Goal: Transaction & Acquisition: Purchase product/service

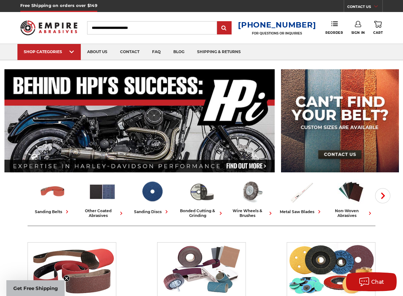
click at [358, 24] on icon at bounding box center [358, 24] width 6 height 6
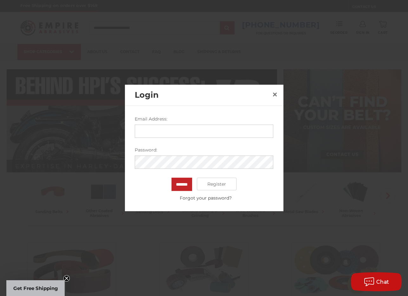
click at [150, 130] on input "Email Address:" at bounding box center [204, 131] width 138 height 13
type input "**********"
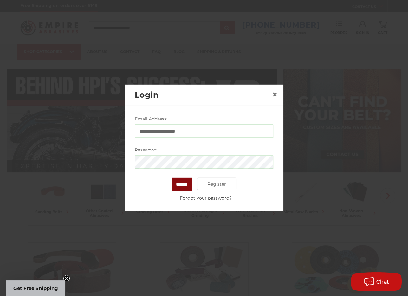
click at [181, 185] on input "*******" at bounding box center [181, 184] width 21 height 13
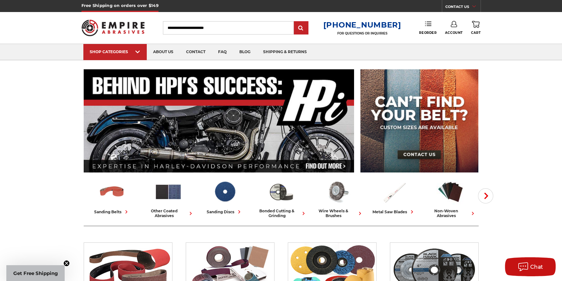
click at [403, 23] on icon at bounding box center [428, 24] width 6 height 6
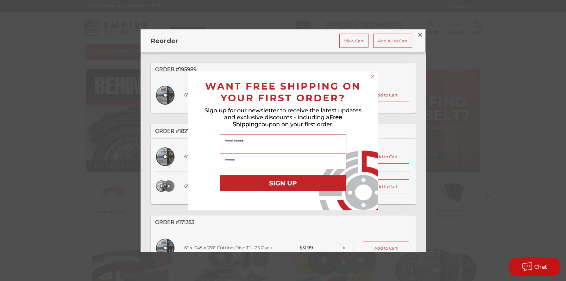
click at [373, 77] on circle "Close dialog" at bounding box center [373, 77] width 6 height 6
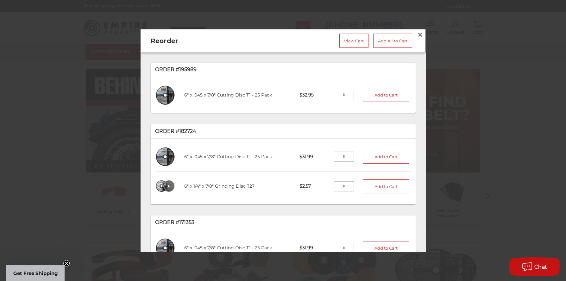
drag, startPoint x: 334, startPoint y: 152, endPoint x: 347, endPoint y: 150, distance: 12.7
click at [347, 150] on li "6" x .045 x 7/8" Cutting Disc T1 - 25 Pack C60451-25 $31.99 Add to Cart" at bounding box center [283, 157] width 256 height 30
type input "*"
click at [377, 154] on button "Add to Cart" at bounding box center [386, 157] width 46 height 14
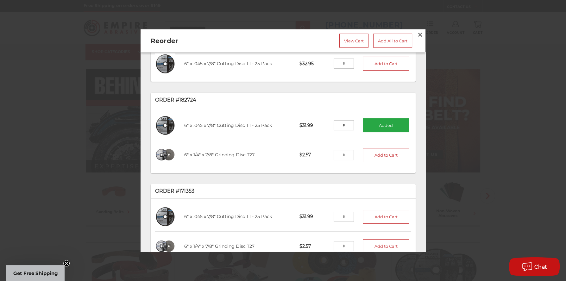
drag, startPoint x: 335, startPoint y: 150, endPoint x: 352, endPoint y: 150, distance: 16.8
click at [352, 150] on li "6" x 1/4" x 7/8" Grinding Disc T27 GW6001 $2.57 Add to Cart" at bounding box center [283, 154] width 256 height 29
type input "**"
click at [373, 153] on button "Add to Cart" at bounding box center [386, 155] width 46 height 14
click at [347, 37] on link "View Cart" at bounding box center [354, 41] width 29 height 14
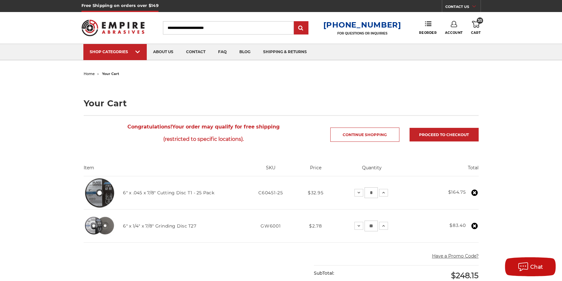
click at [452, 27] on use at bounding box center [453, 24] width 6 height 6
click at [455, 40] on link "Account" at bounding box center [453, 41] width 45 height 12
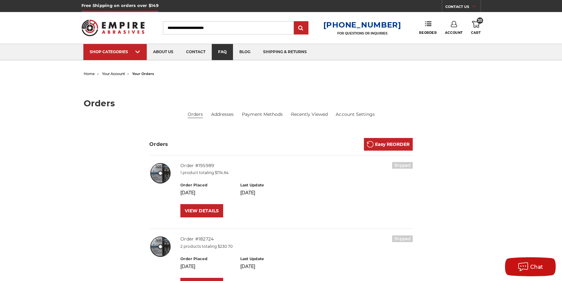
click at [224, 54] on link "faq" at bounding box center [222, 52] width 21 height 16
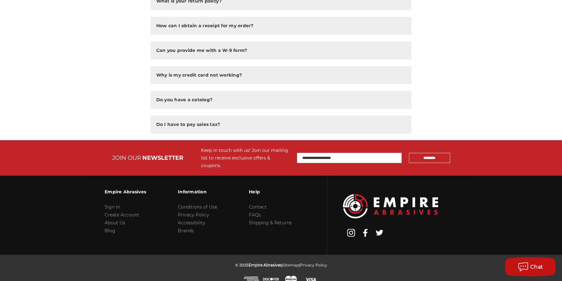
scroll to position [476, 0]
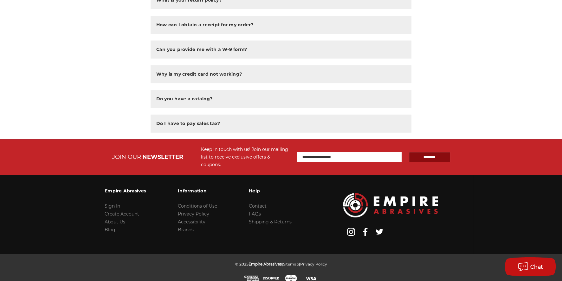
click at [413, 152] on input "*********" at bounding box center [429, 157] width 41 height 10
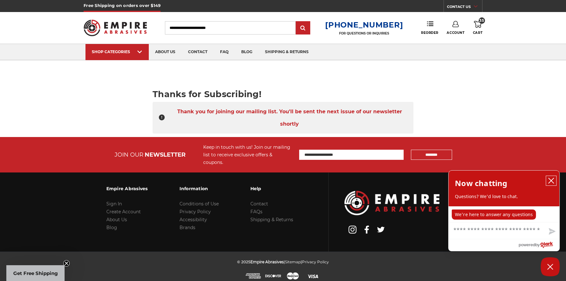
click at [553, 181] on icon "close chatbox" at bounding box center [551, 181] width 6 height 6
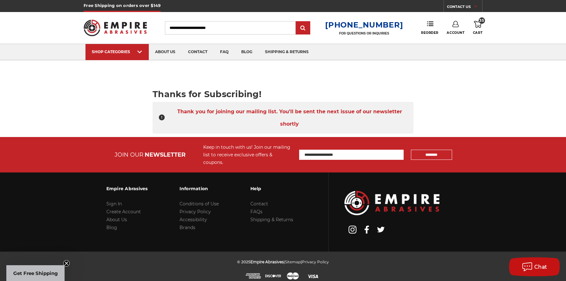
click at [480, 22] on span "35" at bounding box center [482, 20] width 6 height 6
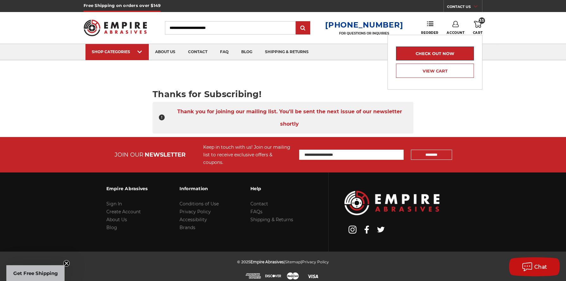
click at [442, 52] on link "Check out now" at bounding box center [435, 54] width 78 height 14
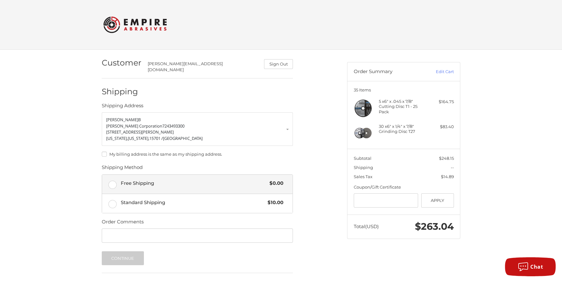
click at [114, 181] on label "Free Shipping $0.00" at bounding box center [197, 184] width 190 height 19
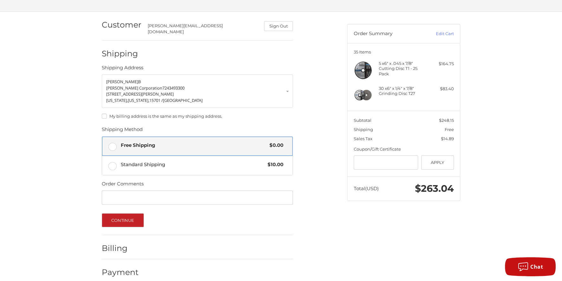
scroll to position [41, 0]
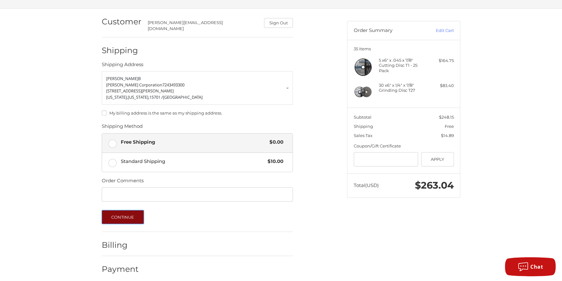
click at [121, 210] on button "Continue" at bounding box center [123, 217] width 42 height 14
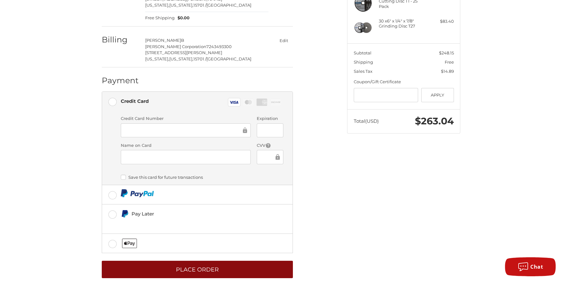
scroll to position [112, 0]
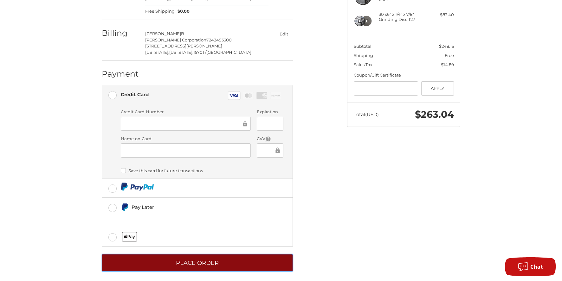
click at [196, 260] on button "Place Order" at bounding box center [197, 262] width 191 height 17
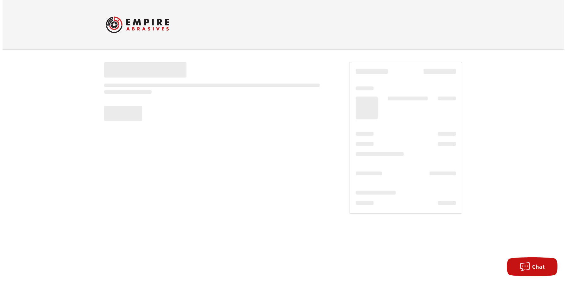
scroll to position [0, 0]
